Goal: Task Accomplishment & Management: Use online tool/utility

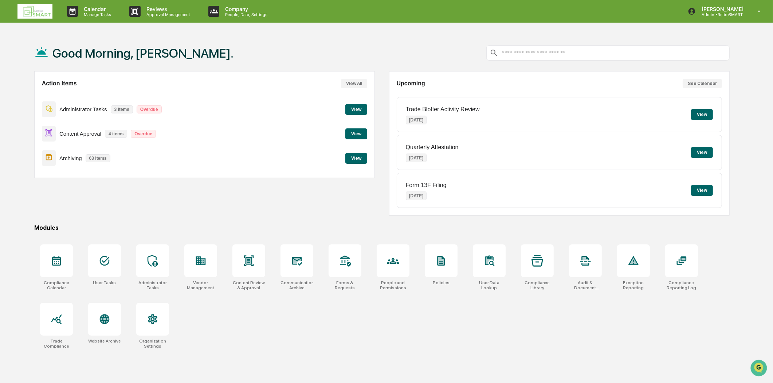
click at [353, 138] on button "View" at bounding box center [356, 133] width 22 height 11
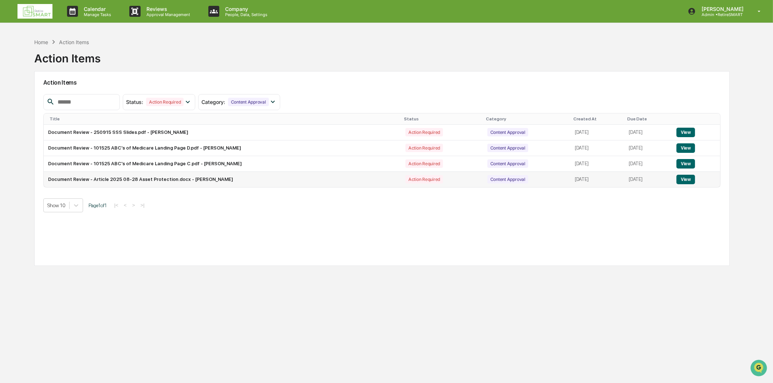
click at [687, 179] on button "View" at bounding box center [686, 179] width 19 height 9
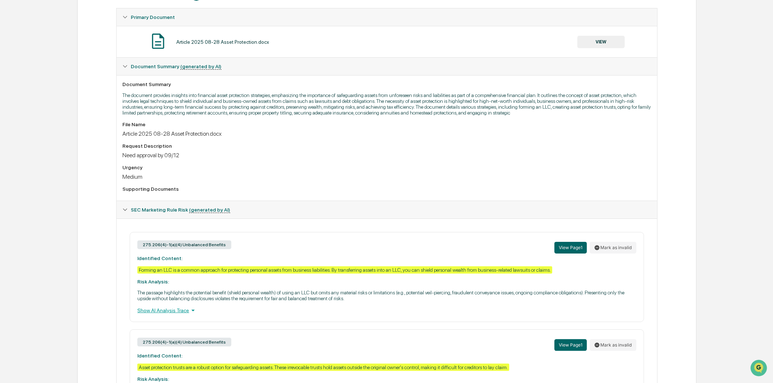
scroll to position [162, 0]
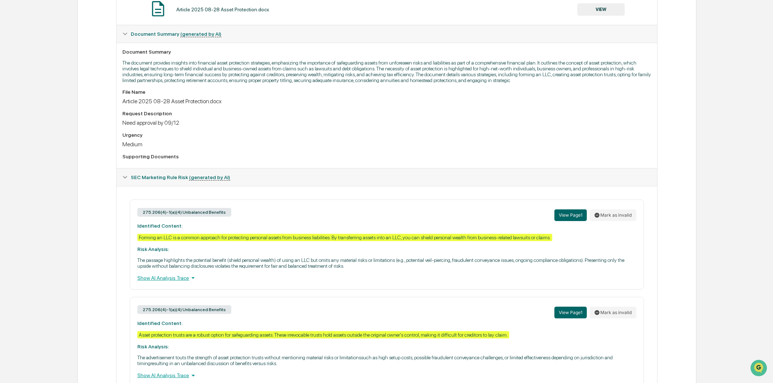
click at [343, 263] on p "The passage highlights the potential benefit (shield personal wealth) of using …" at bounding box center [386, 263] width 499 height 12
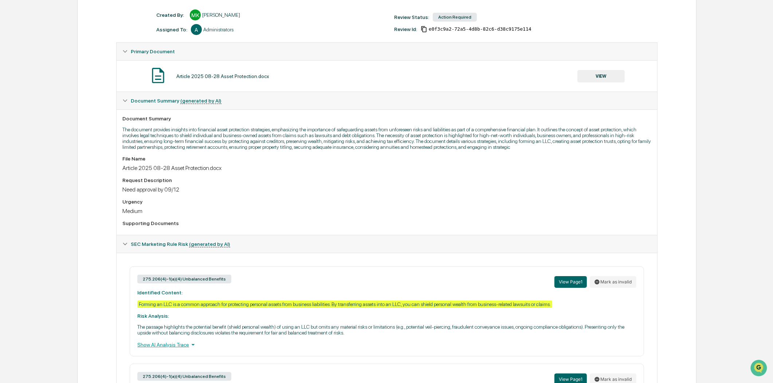
scroll to position [0, 0]
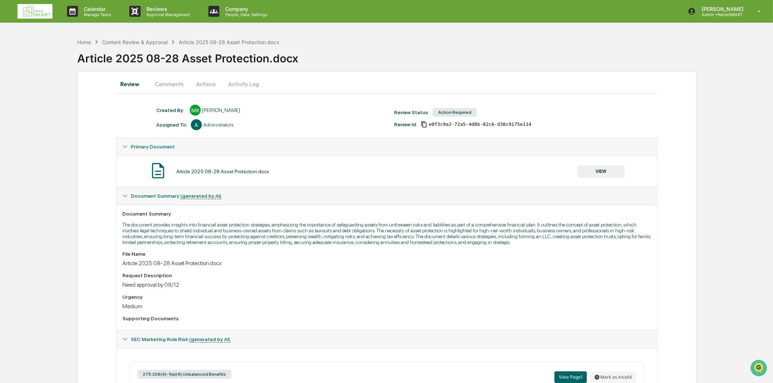
click at [35, 10] on img at bounding box center [34, 11] width 35 height 15
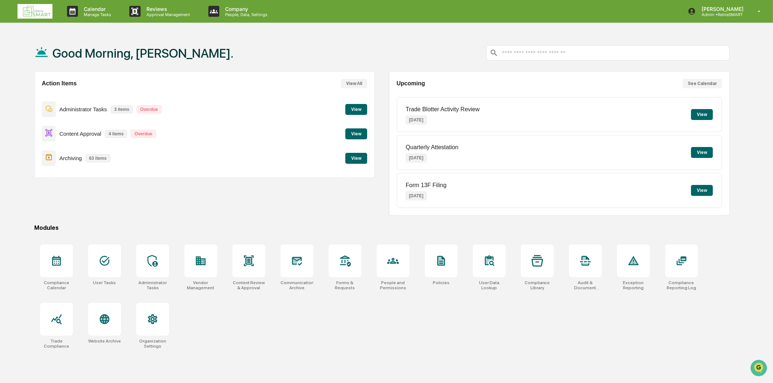
click at [356, 132] on button "View" at bounding box center [356, 133] width 22 height 11
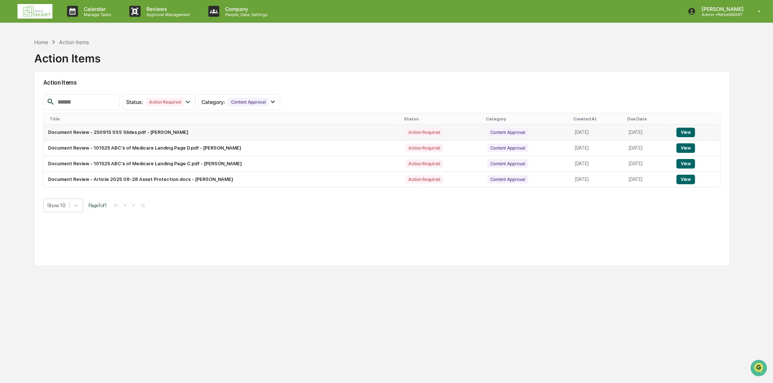
click at [689, 133] on button "View" at bounding box center [686, 132] width 19 height 9
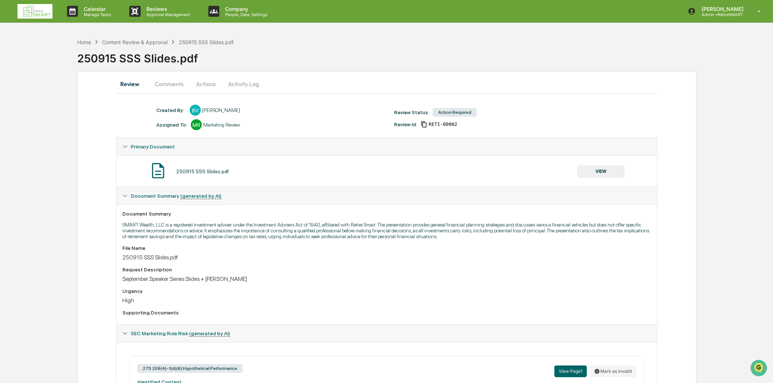
click at [35, 1] on link at bounding box center [39, 11] width 44 height 23
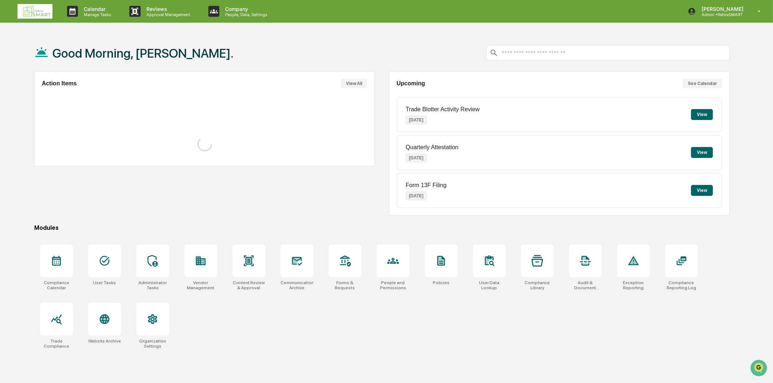
click at [33, 4] on img at bounding box center [34, 11] width 35 height 15
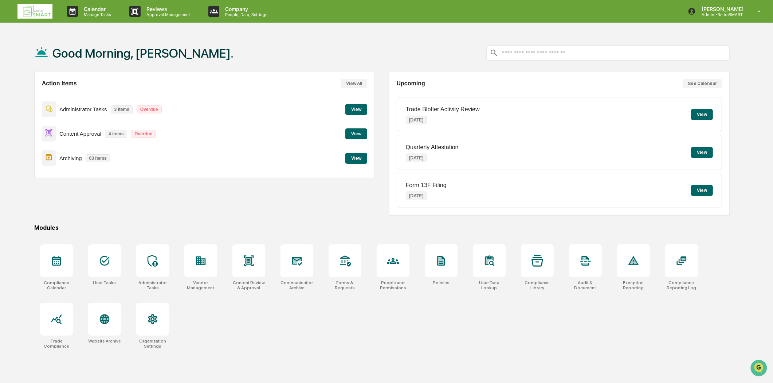
click at [360, 159] on button "View" at bounding box center [356, 158] width 22 height 11
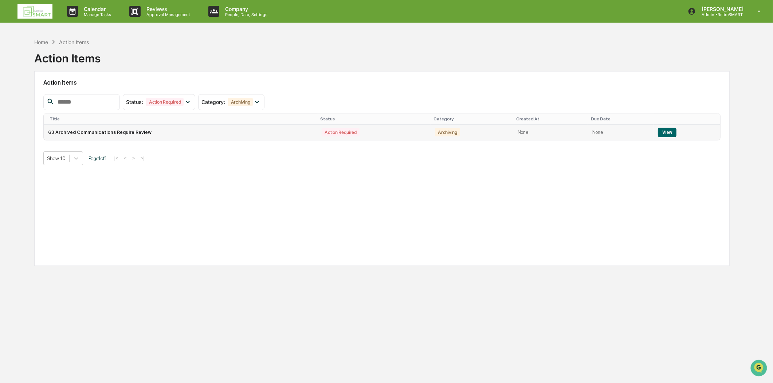
click at [670, 130] on button "View" at bounding box center [667, 132] width 19 height 9
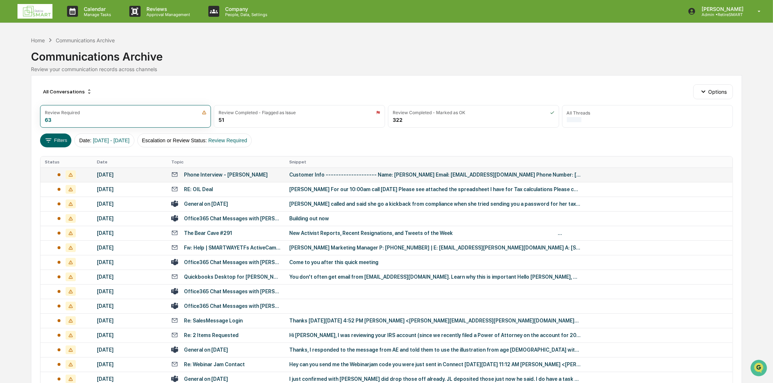
click at [269, 173] on div "Phone Interview - [PERSON_NAME]" at bounding box center [225, 174] width 109 height 7
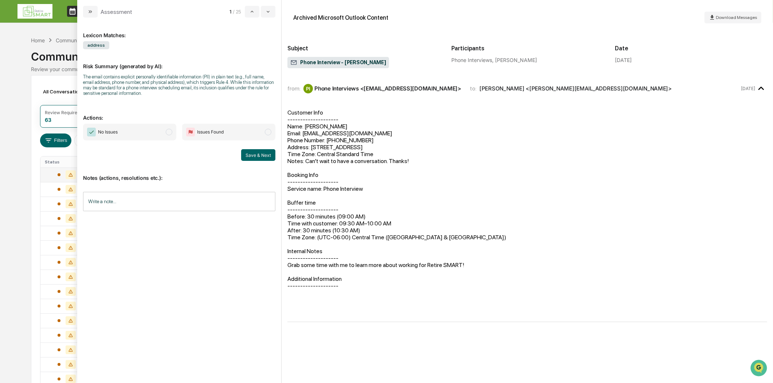
click at [525, 59] on div "Phone Interviews, [PERSON_NAME]" at bounding box center [528, 60] width 152 height 6
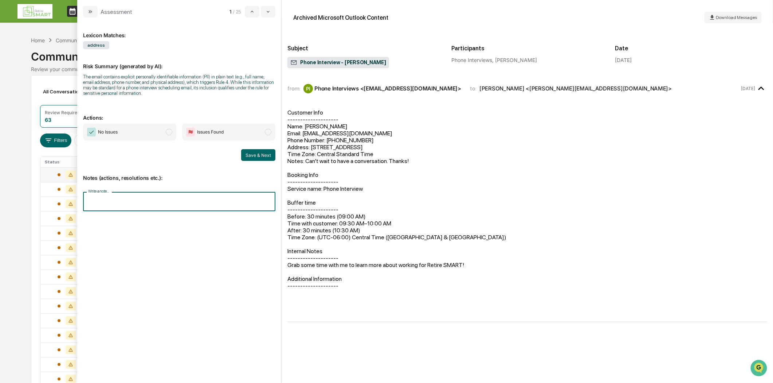
drag, startPoint x: 4, startPoint y: 246, endPoint x: 121, endPoint y: 200, distance: 126.1
click at [121, 200] on input "Write a note..." at bounding box center [179, 201] width 192 height 19
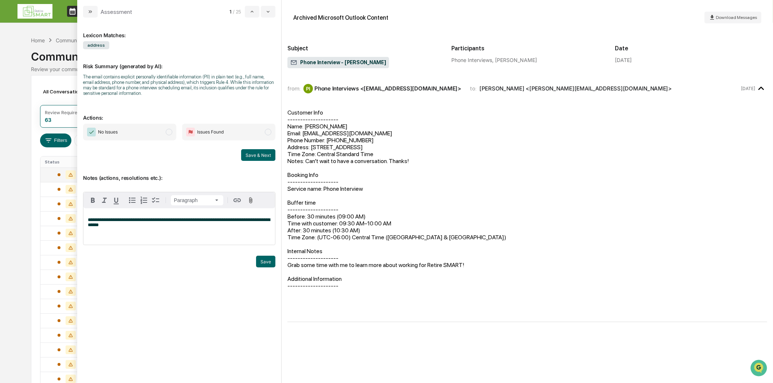
click at [111, 231] on div "**********" at bounding box center [179, 226] width 192 height 36
click at [110, 227] on p "**********" at bounding box center [179, 222] width 183 height 10
click at [475, 235] on div "Customer Info -------------------- Name: [PERSON_NAME] Email: [EMAIL_ADDRESS][D…" at bounding box center [528, 209] width 480 height 214
click at [250, 227] on span "**********" at bounding box center [179, 222] width 182 height 10
click at [197, 222] on span "**********" at bounding box center [179, 222] width 182 height 10
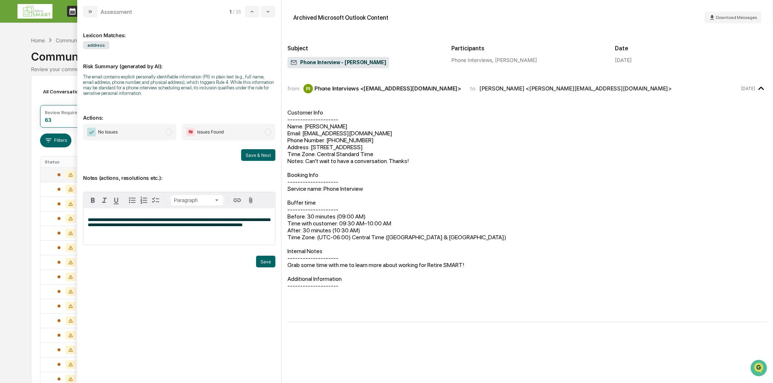
drag, startPoint x: 271, startPoint y: 259, endPoint x: 245, endPoint y: 173, distance: 90.1
click at [224, 166] on div "**********" at bounding box center [179, 218] width 192 height 115
drag, startPoint x: 245, startPoint y: 173, endPoint x: 241, endPoint y: 210, distance: 37.0
click at [245, 175] on p "Notes (actions, resolutions etc.):" at bounding box center [179, 173] width 192 height 15
click at [262, 260] on button "Save" at bounding box center [265, 261] width 19 height 12
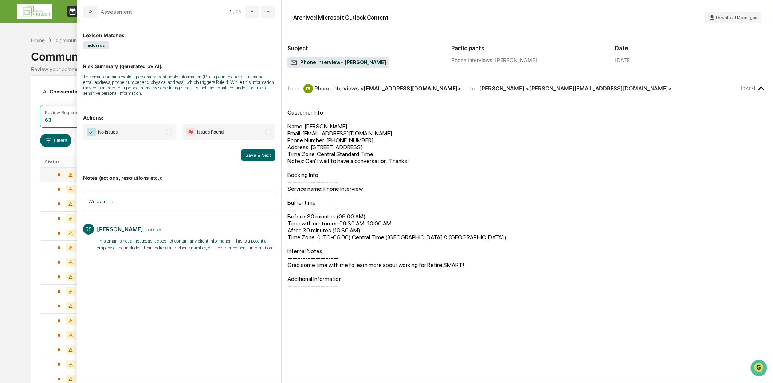
drag, startPoint x: 254, startPoint y: 155, endPoint x: 140, endPoint y: 145, distance: 114.2
click at [139, 147] on div "No Issues Issues Found Save & Next" at bounding box center [179, 142] width 192 height 37
drag, startPoint x: 169, startPoint y: 132, endPoint x: 170, endPoint y: 136, distance: 4.5
click at [169, 132] on span "modal" at bounding box center [169, 132] width 7 height 7
click at [258, 157] on button "Save & Next" at bounding box center [258, 155] width 34 height 12
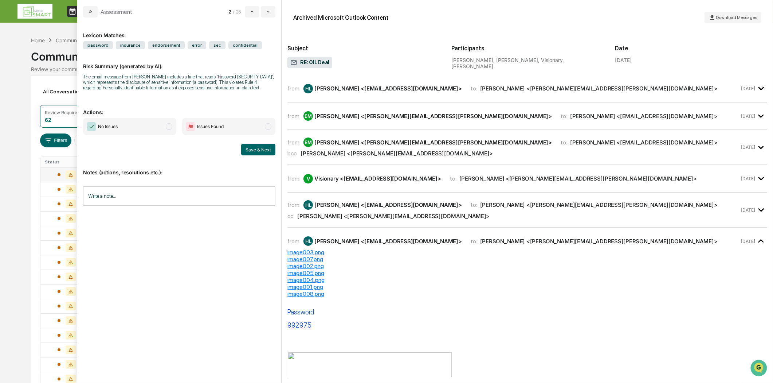
click at [361, 96] on div "from: HL [PERSON_NAME] <[EMAIL_ADDRESS][DOMAIN_NAME]> to: [PERSON_NAME] <[PERSO…" at bounding box center [528, 92] width 480 height 22
click at [371, 113] on div "[PERSON_NAME] <[PERSON_NAME][EMAIL_ADDRESS][PERSON_NAME][DOMAIN_NAME]>" at bounding box center [433, 116] width 238 height 7
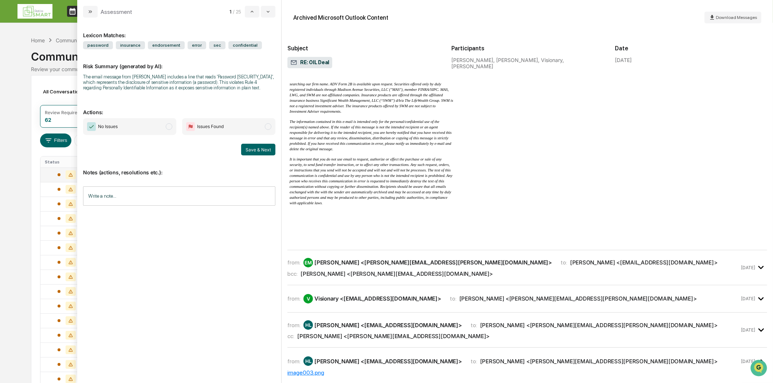
scroll to position [486, 0]
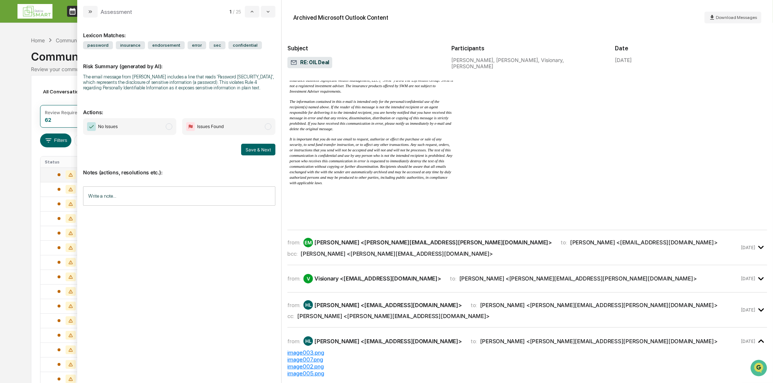
click at [508, 265] on div "from: EM [PERSON_NAME] <[PERSON_NAME][EMAIL_ADDRESS][PERSON_NAME][DOMAIN_NAME]>…" at bounding box center [528, 250] width 480 height 29
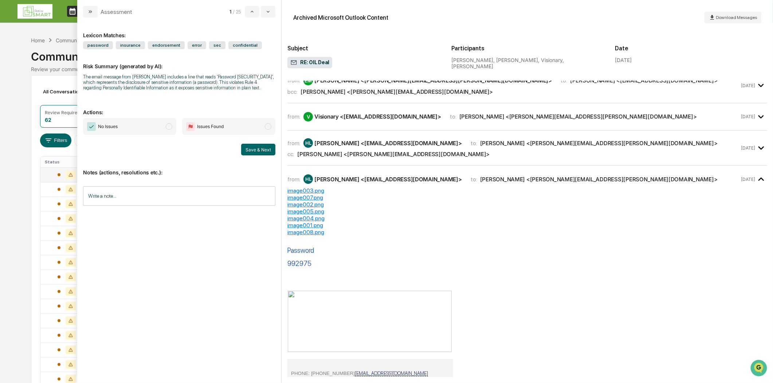
click at [515, 201] on div "image007.png" at bounding box center [528, 197] width 480 height 7
click at [491, 157] on div "cc: [PERSON_NAME] <[PERSON_NAME][EMAIL_ADDRESS][DOMAIN_NAME]>" at bounding box center [514, 154] width 452 height 7
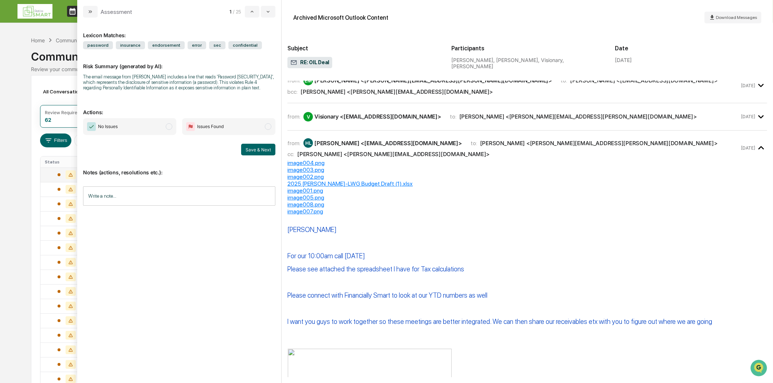
click at [493, 125] on div "from: V Visionary <[EMAIL_ADDRESS][DOMAIN_NAME]> to: [PERSON_NAME] <[PERSON_NAM…" at bounding box center [528, 117] width 480 height 16
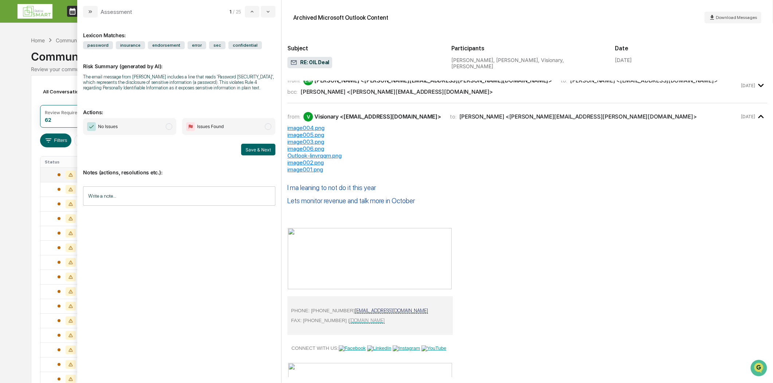
click at [492, 95] on div "from: EM [PERSON_NAME] <[PERSON_NAME][EMAIL_ADDRESS][PERSON_NAME][DOMAIN_NAME]>…" at bounding box center [514, 85] width 452 height 19
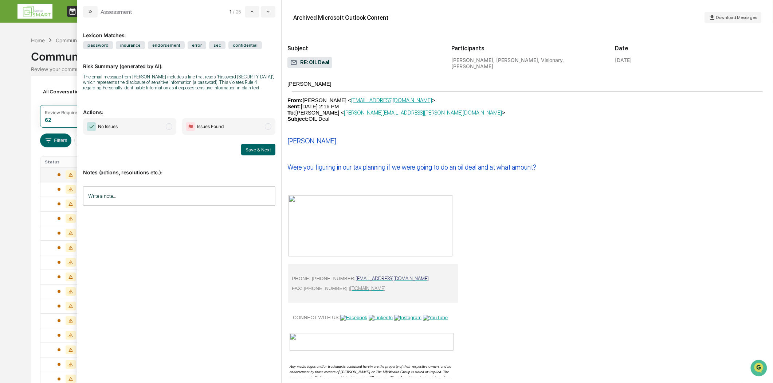
scroll to position [4661, 0]
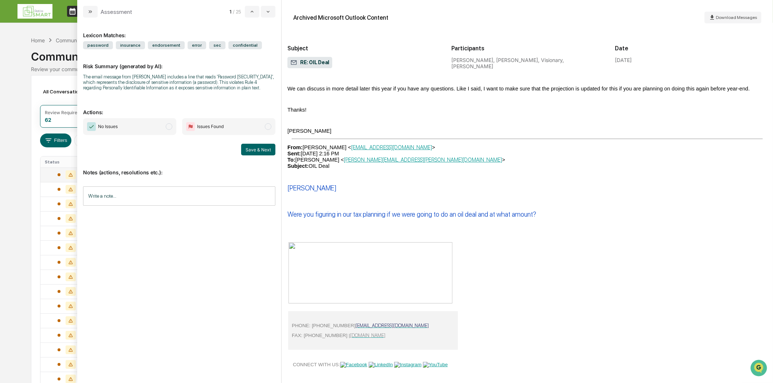
click at [90, 11] on icon "modal" at bounding box center [90, 12] width 6 height 6
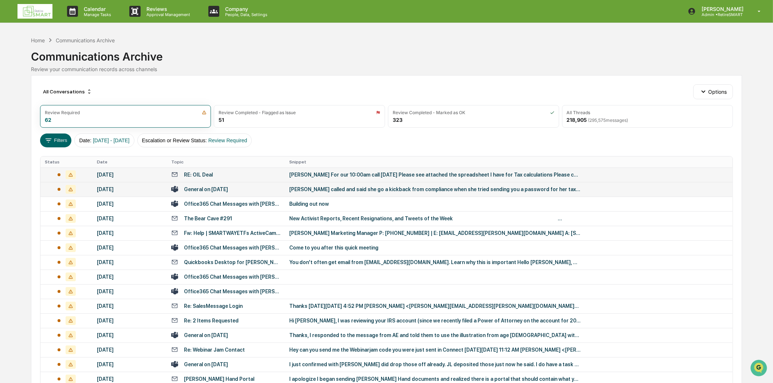
click at [249, 188] on div "General on [DATE]" at bounding box center [225, 188] width 109 height 7
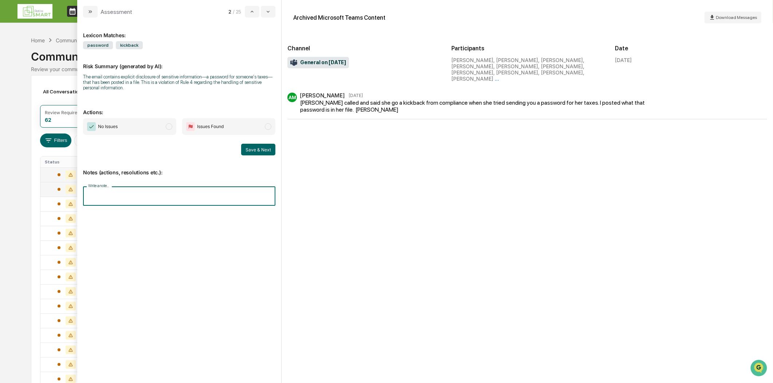
click at [128, 195] on input "Write a note..." at bounding box center [179, 195] width 192 height 19
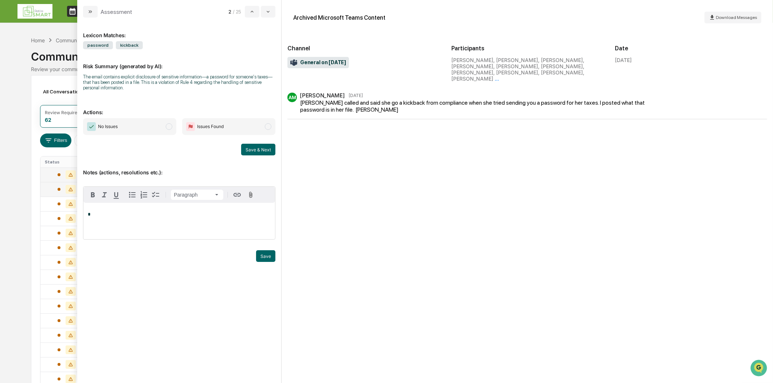
click at [400, 104] on div "[PERSON_NAME] called and said she go a kickback from compliance when she tried …" at bounding box center [483, 106] width 366 height 14
click at [89, 10] on icon "modal" at bounding box center [90, 12] width 6 height 6
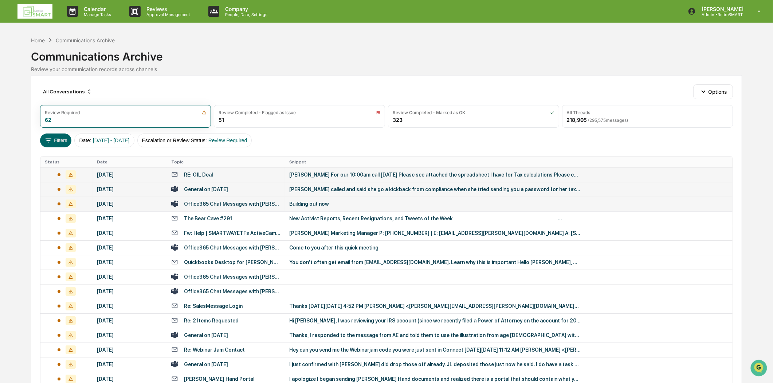
click at [217, 202] on div "Office365 Chat Messages with [PERSON_NAME], [PERSON_NAME] on [DATE]" at bounding box center [232, 204] width 97 height 6
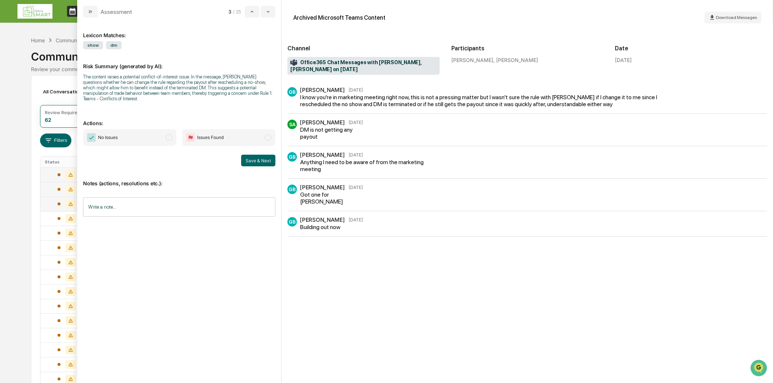
click at [89, 16] on button "modal" at bounding box center [90, 12] width 15 height 12
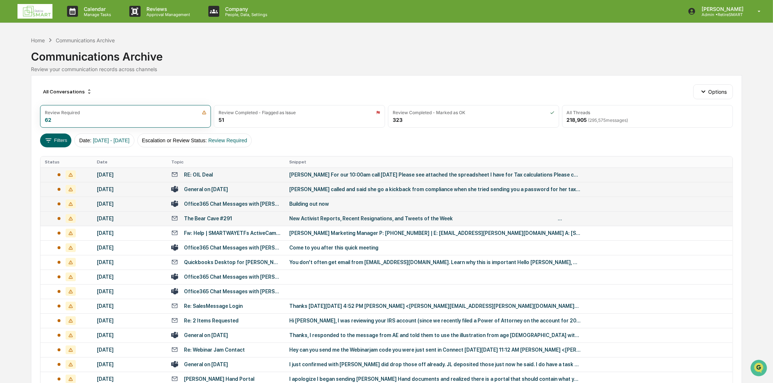
click at [235, 216] on div "The Bear Cave #291" at bounding box center [225, 218] width 109 height 7
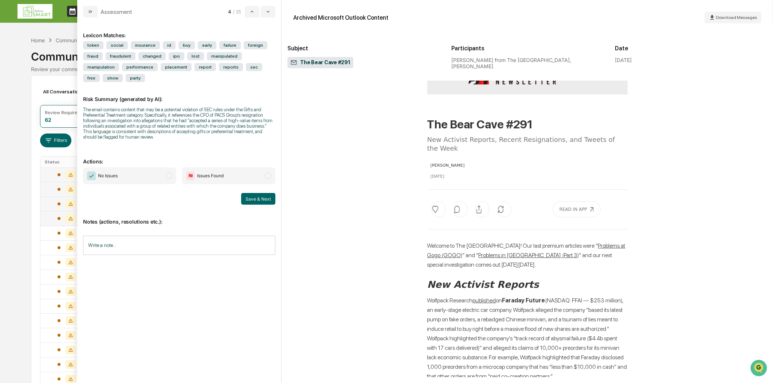
scroll to position [81, 0]
click at [135, 250] on input "Write a note..." at bounding box center [179, 244] width 192 height 19
click at [114, 266] on p "*" at bounding box center [179, 263] width 183 height 5
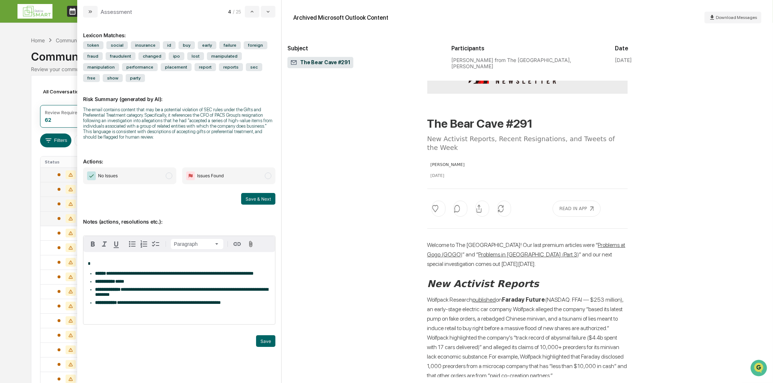
click at [93, 263] on p "*" at bounding box center [179, 263] width 183 height 5
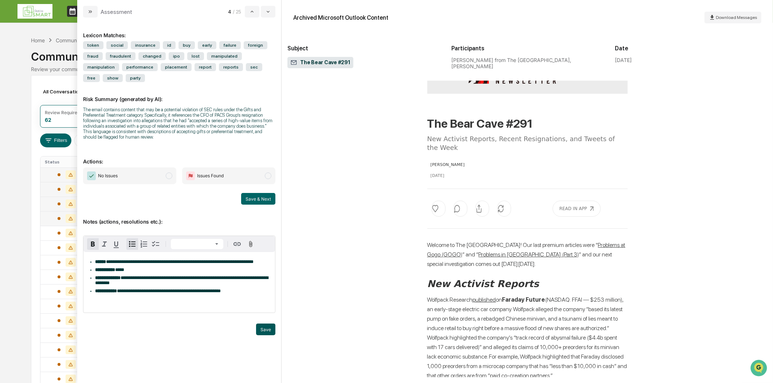
click at [270, 335] on button "Save" at bounding box center [265, 329] width 19 height 12
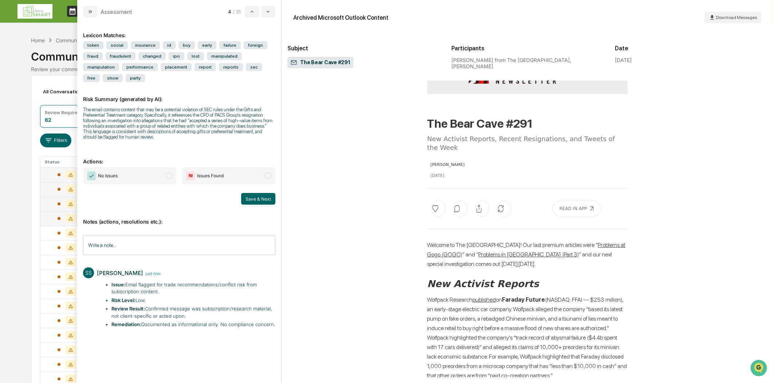
click at [170, 176] on span "modal" at bounding box center [169, 175] width 7 height 7
click at [250, 197] on button "Save & Next" at bounding box center [258, 199] width 34 height 12
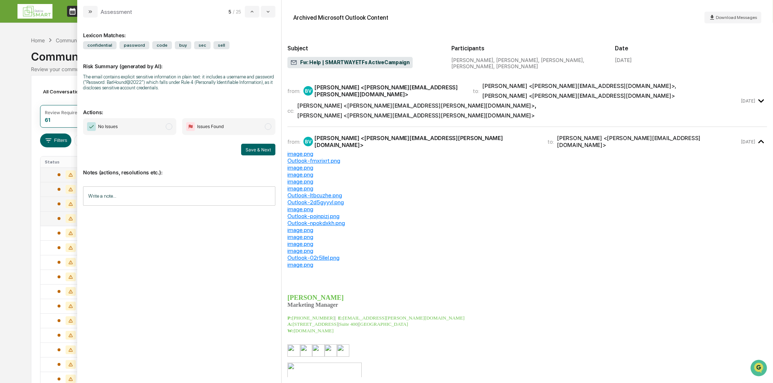
click at [394, 101] on div "from: BV [PERSON_NAME] <[PERSON_NAME][EMAIL_ADDRESS][PERSON_NAME][DOMAIN_NAME]>…" at bounding box center [528, 101] width 480 height 40
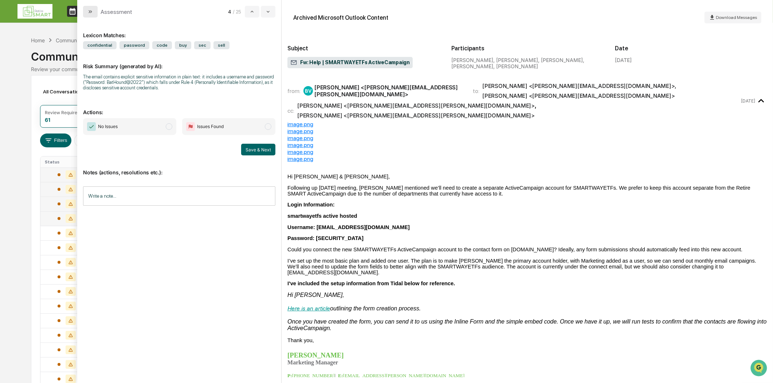
click at [93, 8] on button "modal" at bounding box center [90, 12] width 15 height 12
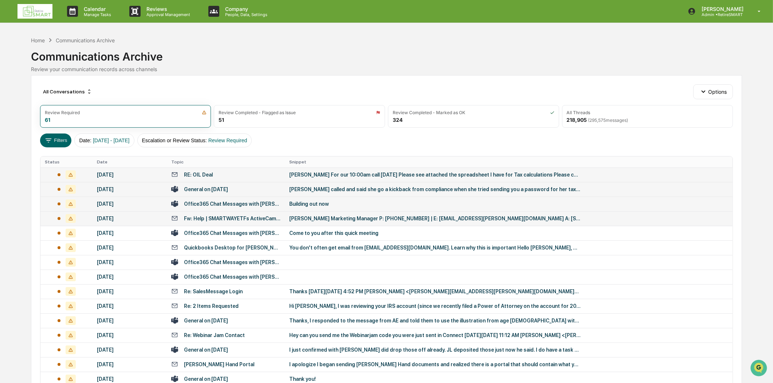
click at [224, 175] on div "RE: OIL Deal" at bounding box center [225, 174] width 109 height 7
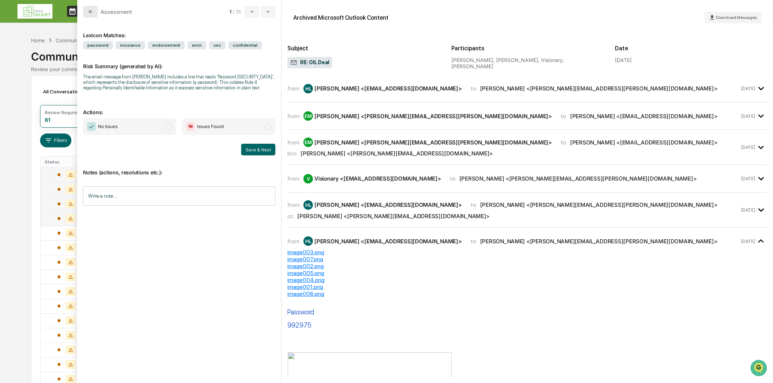
click at [87, 15] on button "modal" at bounding box center [90, 12] width 15 height 12
